Goal: Participate in discussion: Engage in conversation with other users on a specific topic

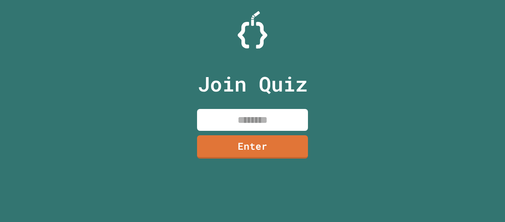
click at [253, 118] on input at bounding box center [252, 120] width 111 height 22
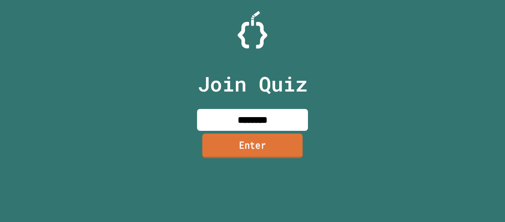
type input "********"
click at [253, 141] on link "Enter" at bounding box center [252, 146] width 109 height 24
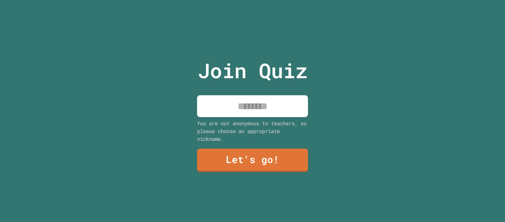
click at [249, 114] on input at bounding box center [252, 106] width 111 height 22
type input "*****"
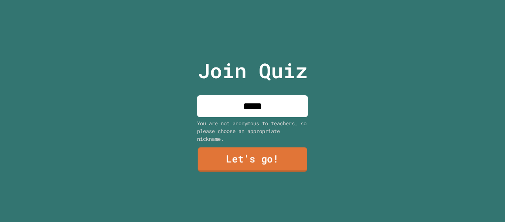
click at [257, 158] on link "Let's go!" at bounding box center [252, 159] width 109 height 24
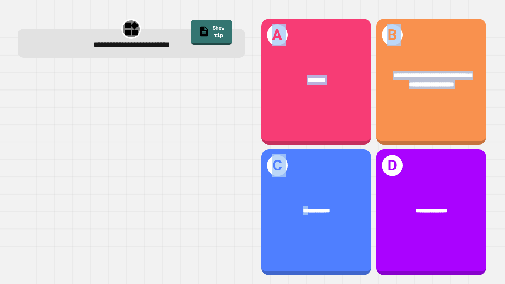
drag, startPoint x: 306, startPoint y: 178, endPoint x: 132, endPoint y: 165, distance: 174.3
click at [132, 165] on div "**********" at bounding box center [252, 147] width 485 height 274
click at [132, 165] on div at bounding box center [131, 172] width 227 height 209
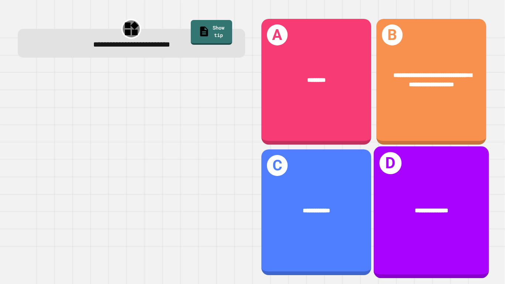
click at [436, 209] on span "**********" at bounding box center [431, 210] width 33 height 6
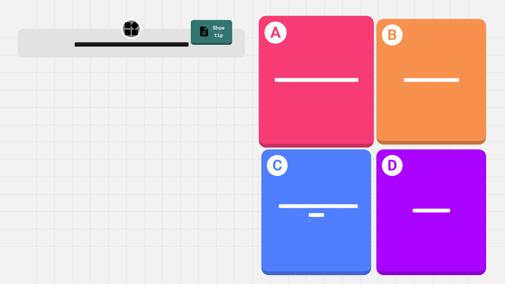
click at [314, 69] on div "**********" at bounding box center [316, 79] width 115 height 35
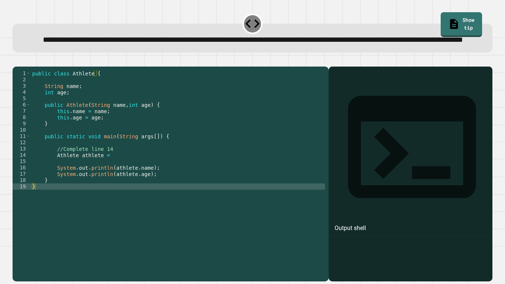
click at [114, 177] on div "public class Athlete { String name ; int age ; public Athlete ( String name , i…" at bounding box center [178, 164] width 294 height 189
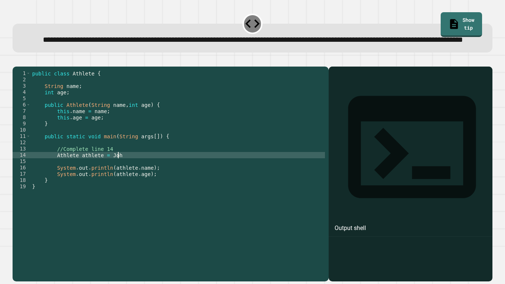
scroll to position [0, 11]
click at [81, 179] on div "public class Athlete { String name ; int age ; public Athlete ( String name , i…" at bounding box center [178, 164] width 294 height 189
click at [111, 178] on div "public class Athlete { String name ; int age ; public Athlete ( String name , i…" at bounding box center [178, 164] width 294 height 189
click at [158, 179] on div "public class Athlete { String name ; int age ; public Athlete ( String name , i…" at bounding box center [178, 164] width 294 height 189
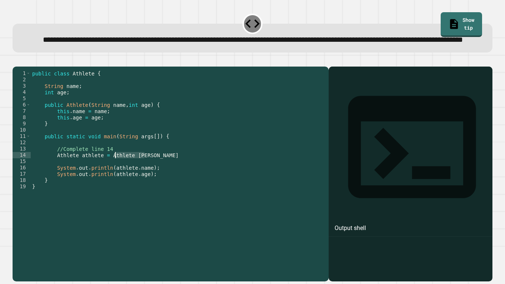
drag, startPoint x: 159, startPoint y: 180, endPoint x: 116, endPoint y: 179, distance: 42.6
click at [116, 179] on div "public class Athlete { String name ; int age ; public Athlete ( String name , i…" at bounding box center [178, 164] width 294 height 189
click at [16, 61] on icon "button" at bounding box center [16, 61] width 0 height 0
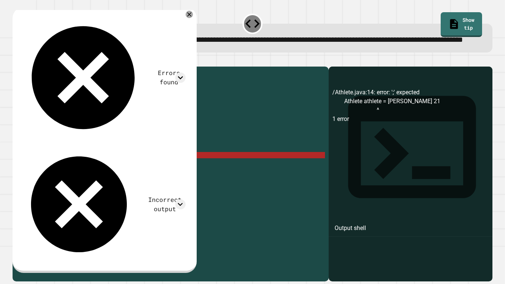
click at [121, 177] on div "public class Athlete { String name ; int age ; public Athlete ( String name , i…" at bounding box center [178, 164] width 294 height 189
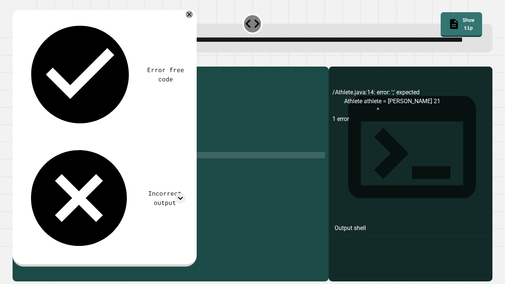
click at [16, 61] on icon "button" at bounding box center [16, 61] width 0 height 0
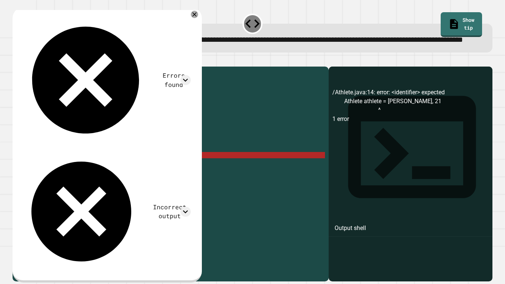
click at [138, 175] on div "public class Athlete { String name ; int age ; public Athlete ( String name , i…" at bounding box center [178, 164] width 294 height 189
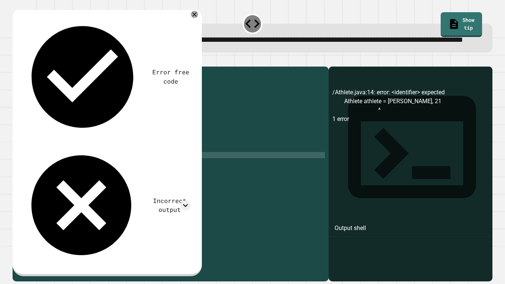
scroll to position [0, 14]
click at [17, 67] on div at bounding box center [253, 62] width 480 height 9
click at [16, 61] on icon "button" at bounding box center [16, 61] width 0 height 0
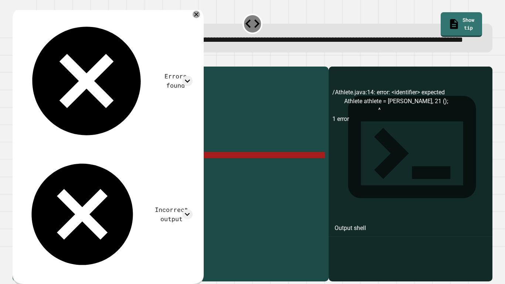
drag, startPoint x: 134, startPoint y: 179, endPoint x: 124, endPoint y: 178, distance: 9.6
click at [124, 178] on div "public class Athlete { String name ; int age ; public Athlete ( String name , i…" at bounding box center [178, 164] width 294 height 189
click at [137, 176] on div "public class Athlete { String name ; int age ; public Athlete ( String name , i…" at bounding box center [178, 164] width 294 height 189
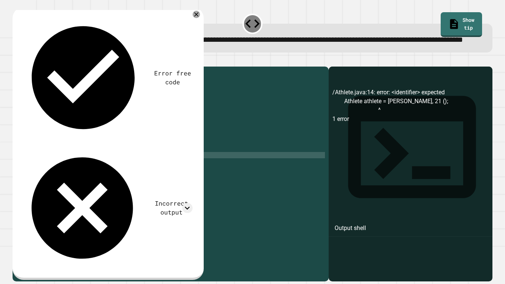
scroll to position [0, 13]
click at [110, 176] on div "public class Athlete { String name ; int age ; public Athlete ( String name , i…" at bounding box center [178, 164] width 294 height 189
click at [16, 61] on icon "button" at bounding box center [16, 61] width 0 height 0
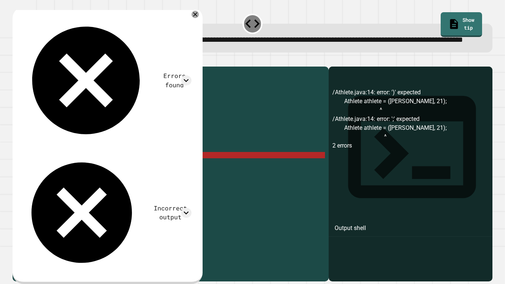
click at [113, 178] on div "public class Athlete { String name ; int age ; public Athlete ( String name , i…" at bounding box center [178, 164] width 294 height 189
click at [135, 179] on div "public class Athlete { String name ; int age ; public Athlete ( String name , i…" at bounding box center [178, 164] width 294 height 189
click at [110, 176] on div "public class Athlete { String name ; int age ; public Athlete ( String name , i…" at bounding box center [178, 164] width 294 height 189
drag, startPoint x: 99, startPoint y: 179, endPoint x: 56, endPoint y: 178, distance: 43.3
click at [56, 178] on div "public class Athlete { String name ; int age ; public Athlete ( String name , i…" at bounding box center [178, 164] width 294 height 189
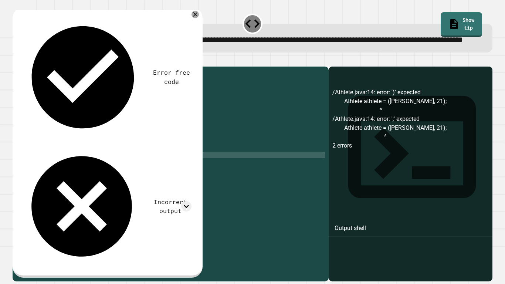
scroll to position [0, 7]
click at [16, 61] on icon "button" at bounding box center [16, 61] width 0 height 0
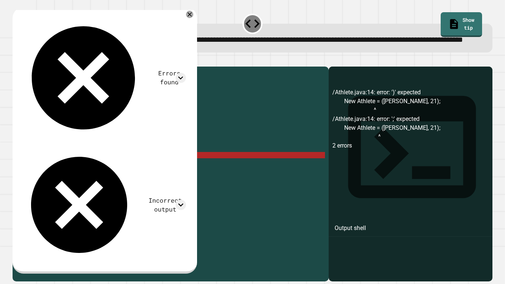
click at [101, 178] on div "public class Athlete { String name ; int age ; public Athlete ( String name , i…" at bounding box center [178, 164] width 294 height 189
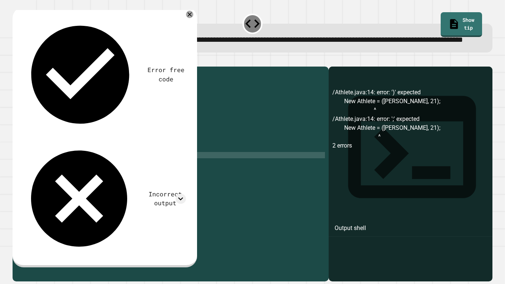
scroll to position [0, 12]
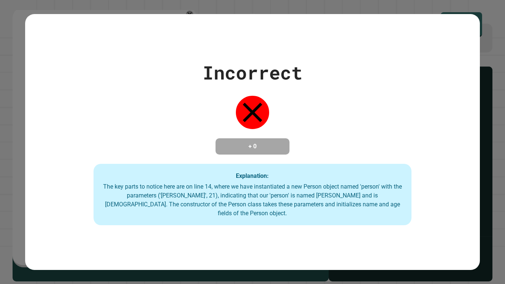
type textarea "**********"
click at [27, 78] on div "Incorrect + 0 Explanation: The key parts to notice here are on line 14, where w…" at bounding box center [252, 142] width 455 height 166
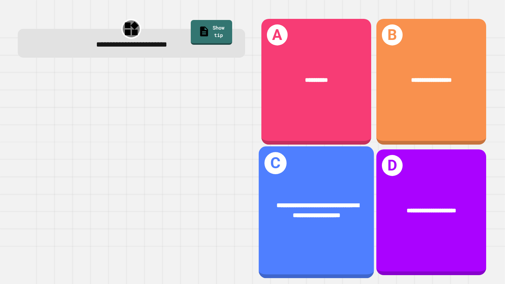
click at [310, 185] on div "**********" at bounding box center [316, 212] width 115 height 132
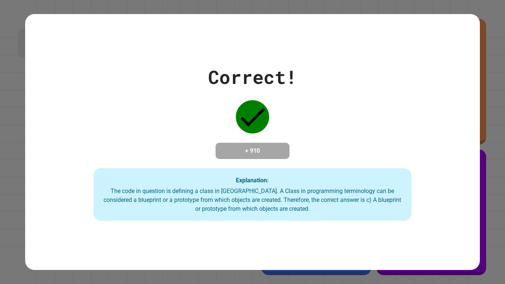
click at [152, 179] on div "Explanation: The code in question is defining a class in [GEOGRAPHIC_DATA]. A C…" at bounding box center [253, 194] width 318 height 53
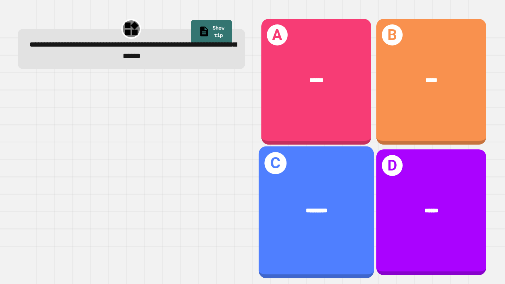
click at [325, 196] on div "*********" at bounding box center [316, 210] width 115 height 35
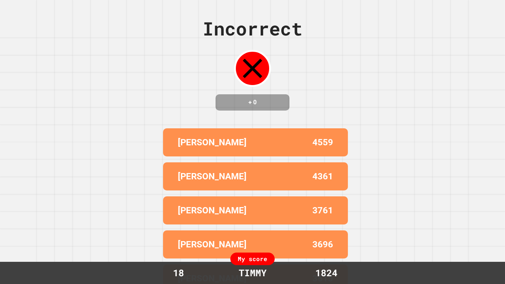
scroll to position [0, 0]
